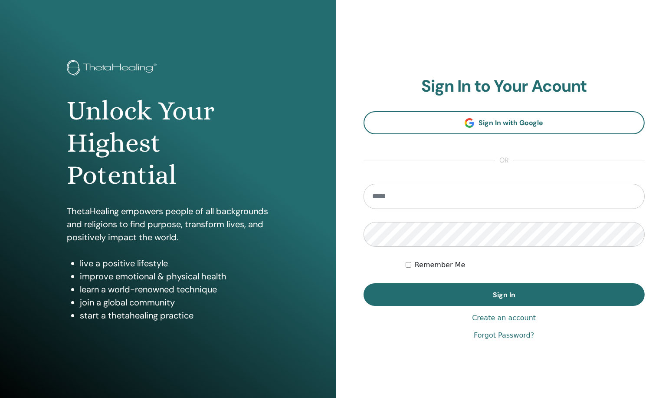
click at [414, 188] on input "email" at bounding box center [505, 196] width 282 height 25
type input "**********"
click at [408, 268] on div "Remember Me" at bounding box center [525, 265] width 239 height 10
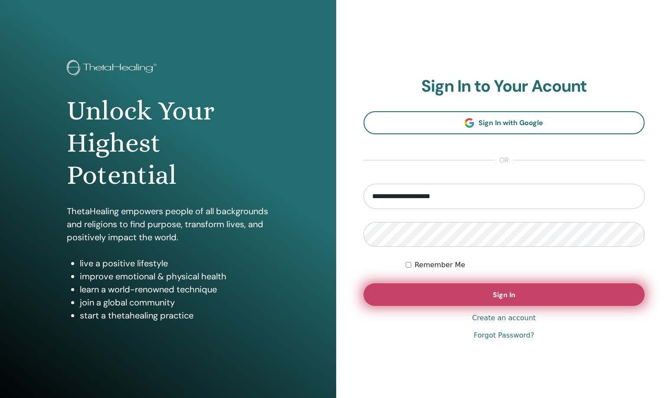
click at [447, 290] on button "Sign In" at bounding box center [505, 294] width 282 height 23
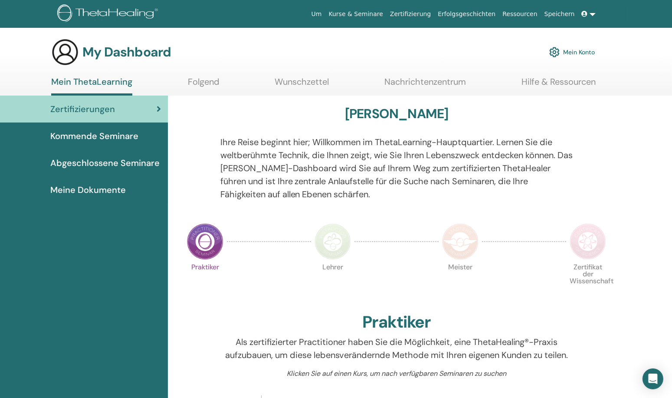
click at [99, 188] on span "Meine Dokumente" at bounding box center [88, 189] width 76 height 13
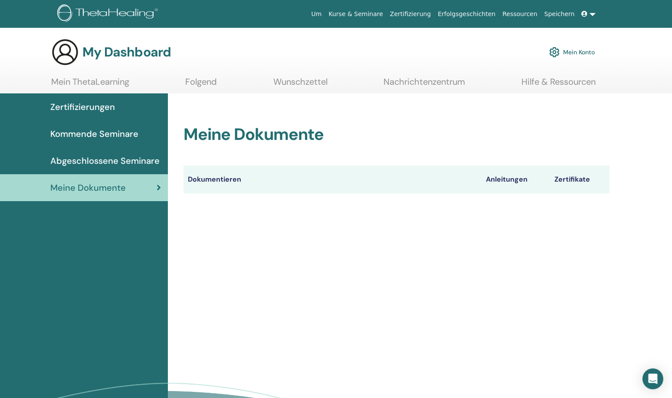
click at [576, 178] on th "Zertifikate" at bounding box center [579, 179] width 59 height 28
click at [162, 186] on link "Meine Dokumente" at bounding box center [84, 187] width 168 height 27
click at [572, 184] on th "Zertifikate" at bounding box center [579, 179] width 59 height 28
click at [492, 180] on th "Anleitungen" at bounding box center [516, 179] width 69 height 28
click at [172, 82] on ul "Mein ThetaLearning Folgend Wunschzettel Nachrichtenzentrum Hilfe & Ressourcen" at bounding box center [323, 84] width 545 height 17
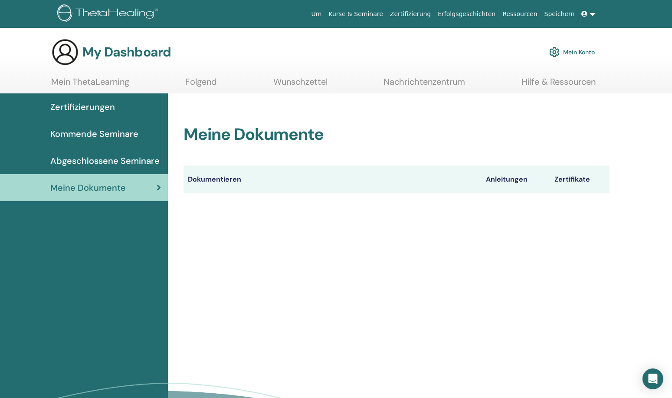
click at [215, 79] on link "Folgend" at bounding box center [202, 84] width 32 height 17
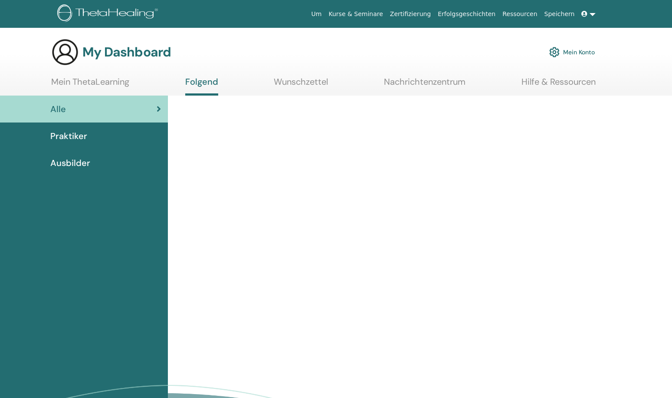
click at [293, 88] on link "Wunschzettel" at bounding box center [301, 84] width 54 height 17
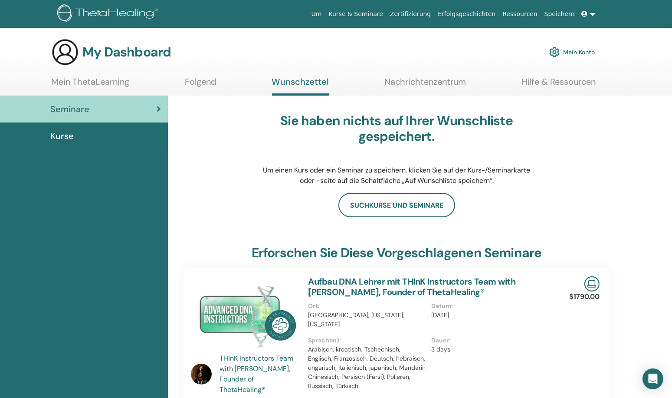
click at [62, 136] on span "Kurse" at bounding box center [61, 135] width 23 height 13
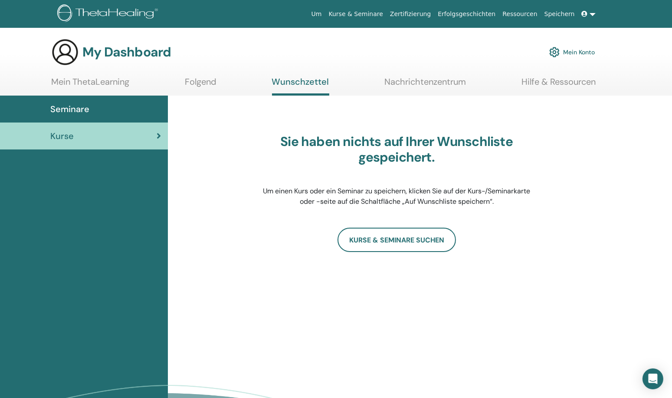
click at [82, 107] on span "Seminare" at bounding box center [69, 108] width 39 height 13
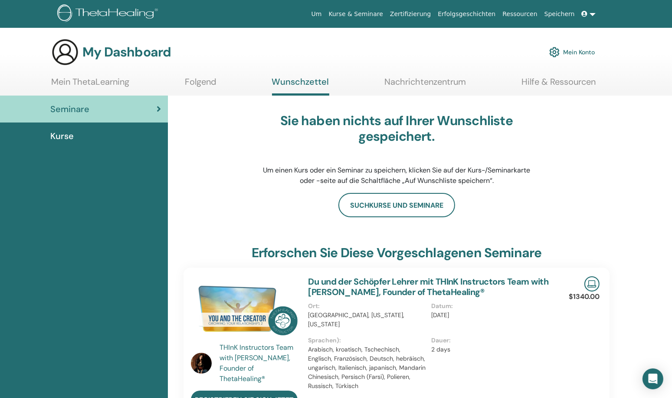
click at [66, 83] on link "Mein ThetaLearning" at bounding box center [90, 84] width 78 height 17
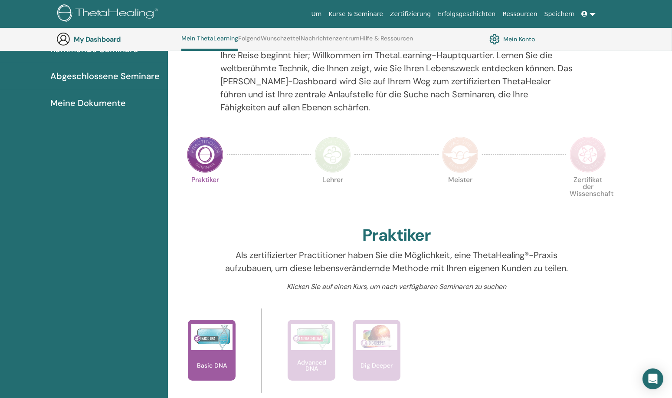
scroll to position [196, 0]
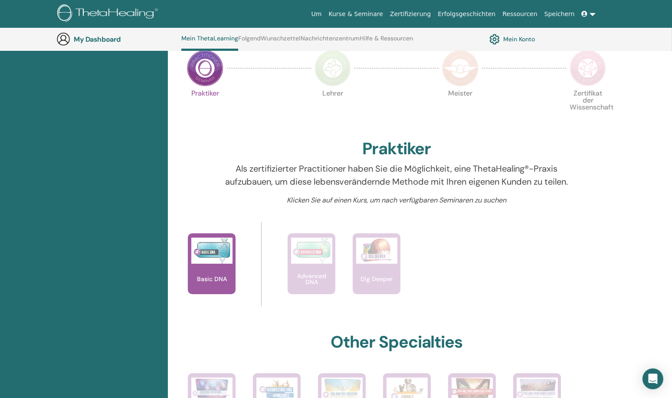
click at [515, 38] on link "Mein Konto" at bounding box center [513, 39] width 46 height 15
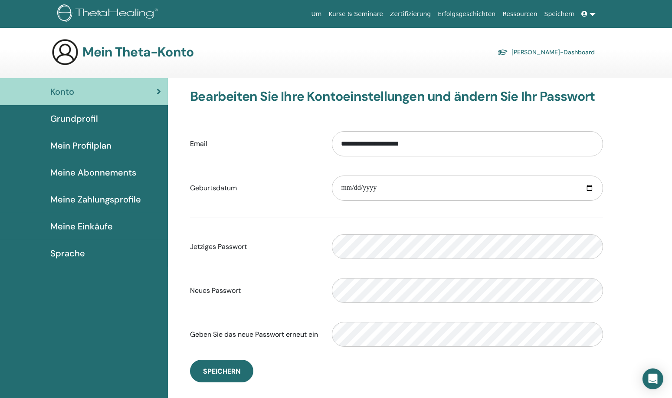
click at [99, 116] on div "Grundprofil" at bounding box center [84, 118] width 154 height 13
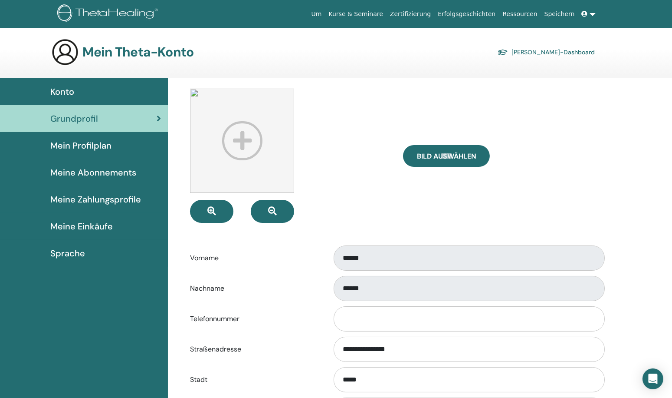
click at [110, 200] on span "Meine Zahlungsprofile" at bounding box center [95, 199] width 91 height 13
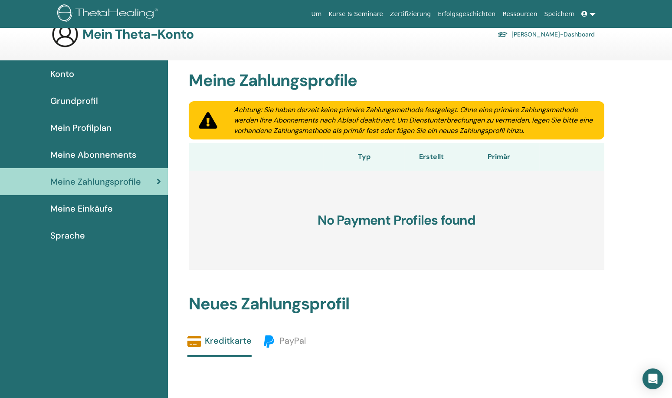
scroll to position [144, 0]
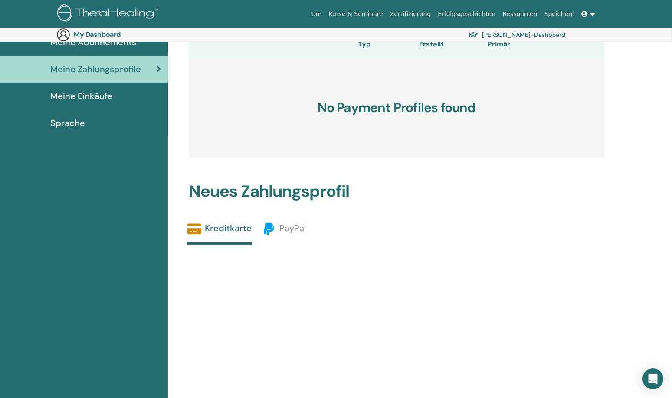
click at [89, 97] on span "Meine Einkäufe" at bounding box center [81, 95] width 63 height 13
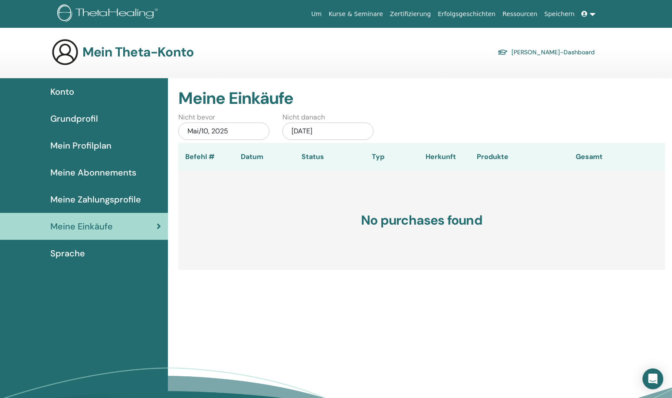
click at [103, 143] on span "Mein Profilplan" at bounding box center [80, 145] width 61 height 13
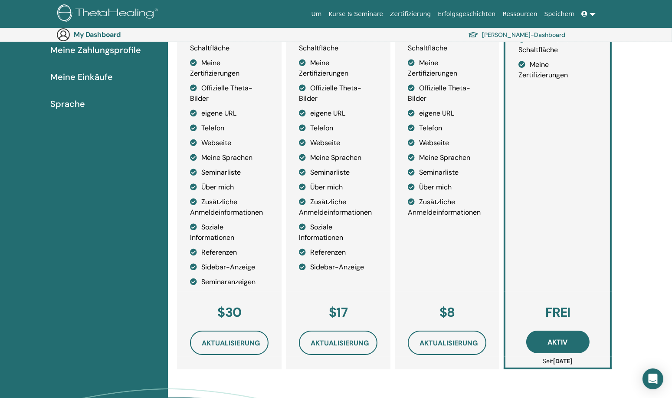
scroll to position [188, 0]
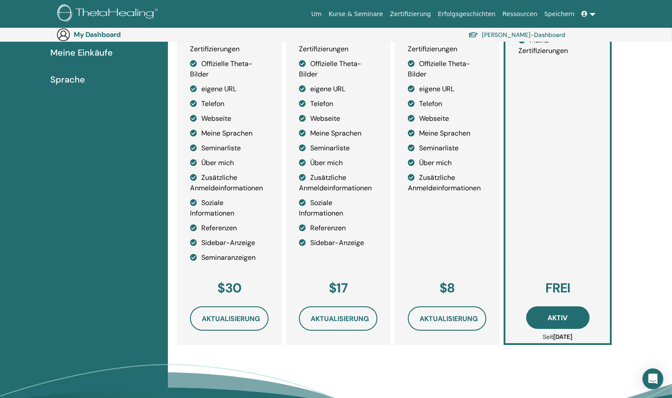
click at [565, 316] on span "Aktiv" at bounding box center [558, 317] width 20 height 9
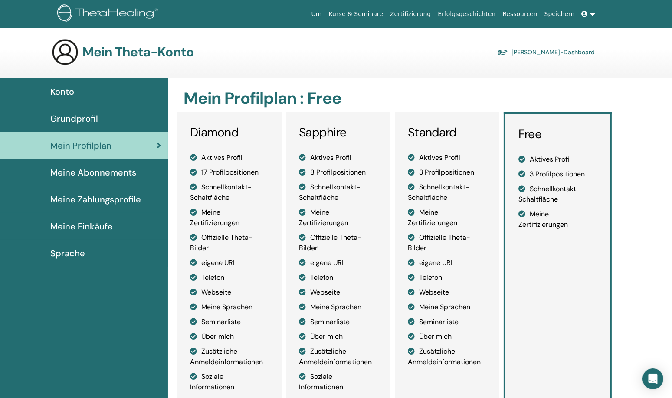
click at [435, 16] on link "Zertifizierung" at bounding box center [411, 14] width 48 height 16
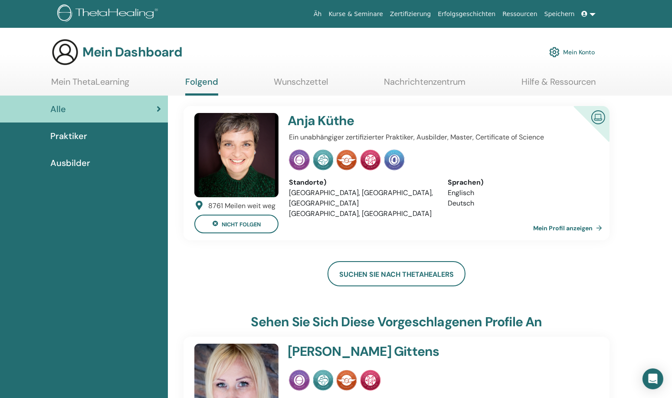
click at [577, 225] on font "Mein Profil anzeigen" at bounding box center [562, 228] width 59 height 8
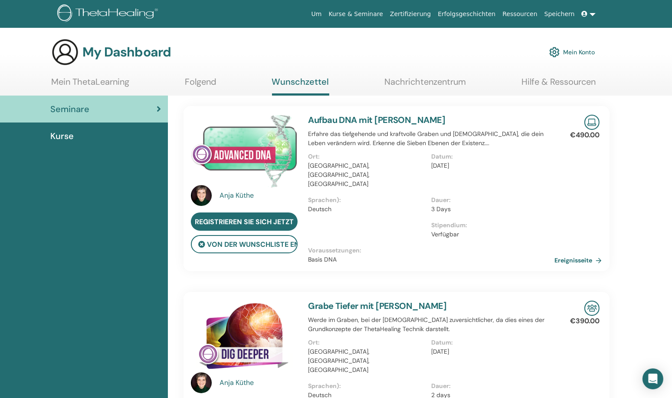
click at [85, 9] on img at bounding box center [109, 14] width 104 height 20
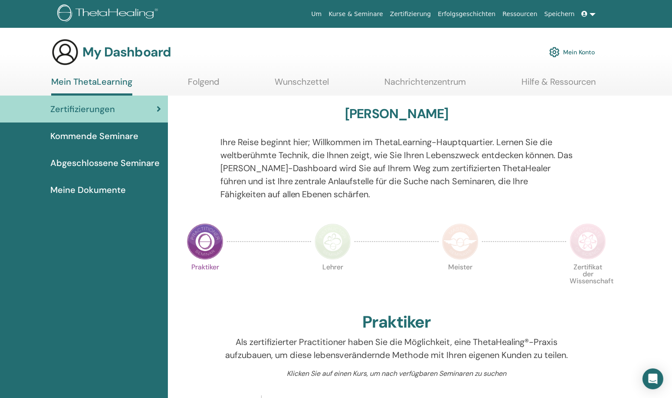
click at [524, 14] on link "Ressourcen" at bounding box center [520, 14] width 42 height 16
